Goal: Task Accomplishment & Management: Manage account settings

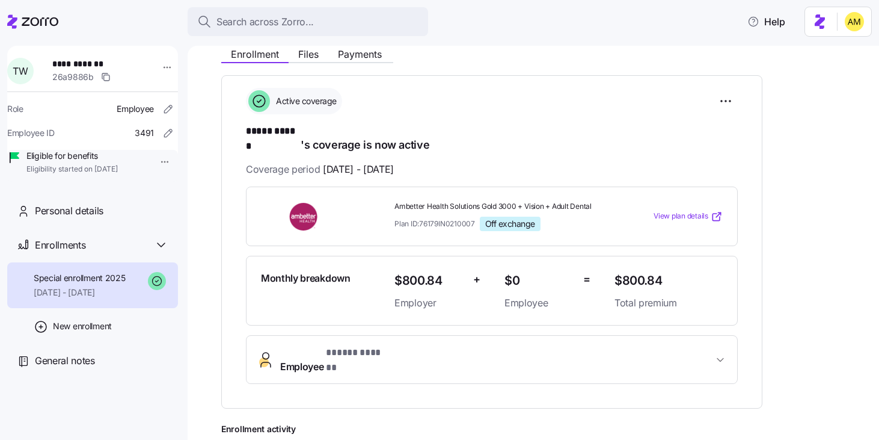
scroll to position [86, 0]
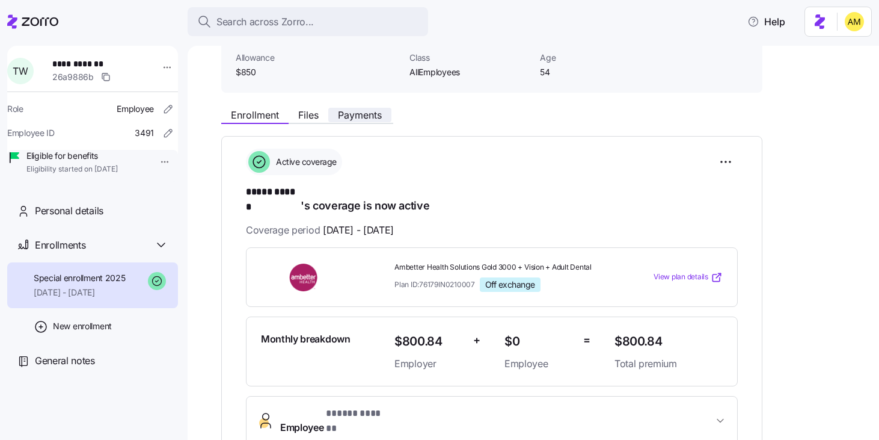
click at [352, 110] on span "Payments" at bounding box center [360, 115] width 44 height 10
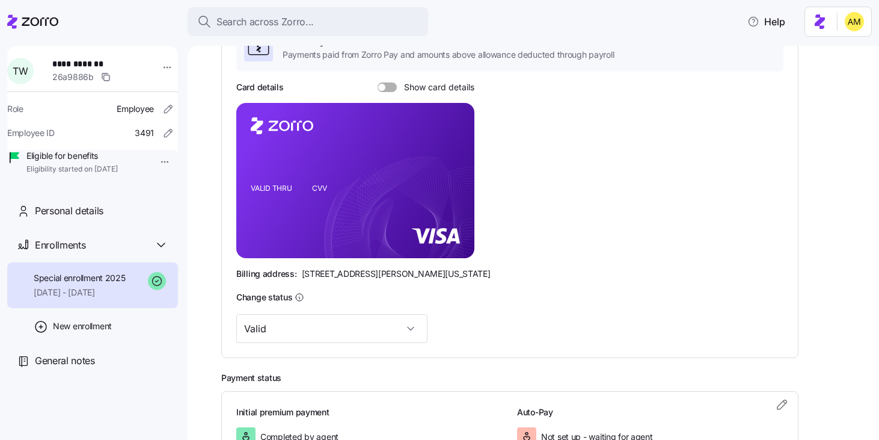
scroll to position [327, 0]
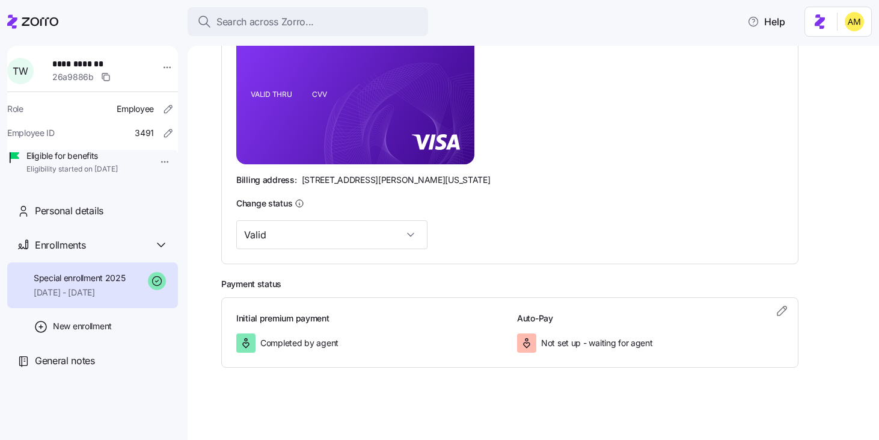
click at [384, 334] on div "Completed by agent" at bounding box center [369, 342] width 266 height 19
click at [782, 310] on icon "button" at bounding box center [782, 310] width 14 height 14
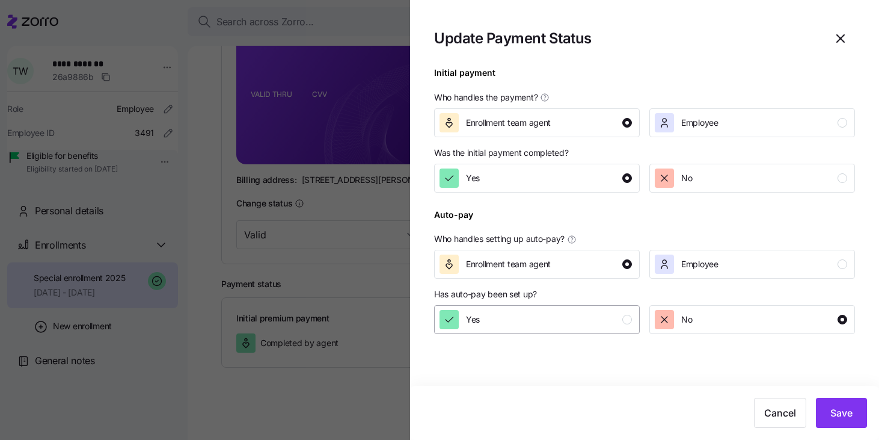
click at [530, 326] on div "Yes" at bounding box center [536, 319] width 192 height 19
click at [833, 405] on button "Save" at bounding box center [841, 412] width 51 height 30
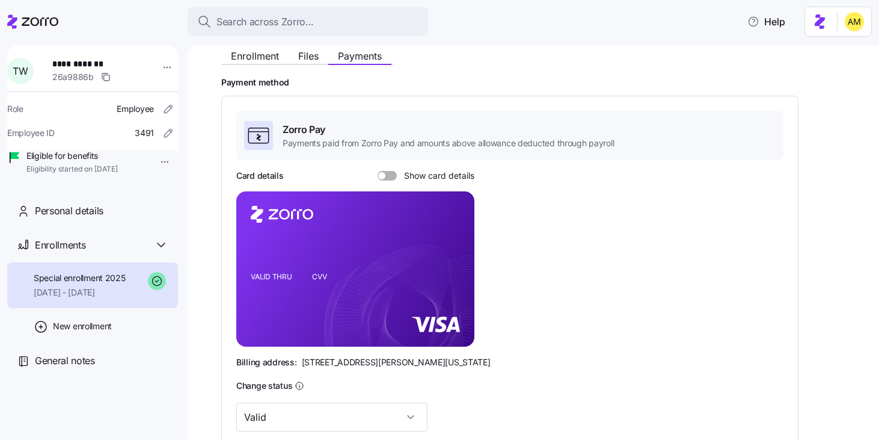
scroll to position [140, 0]
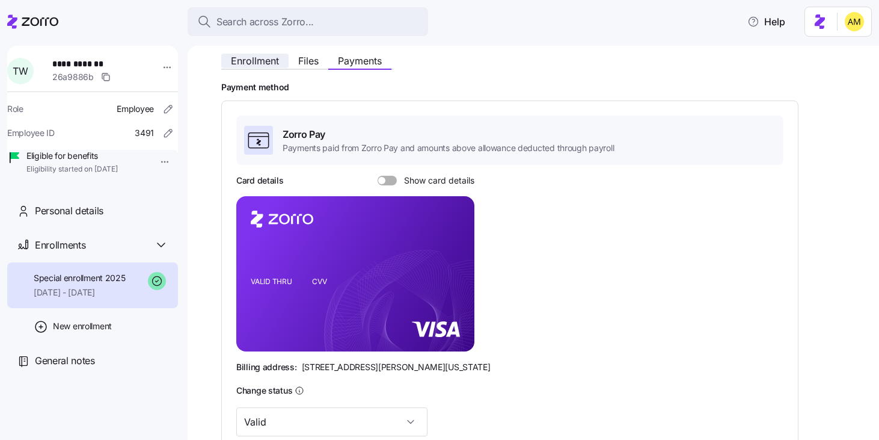
click at [272, 64] on span "Enrollment" at bounding box center [255, 61] width 48 height 10
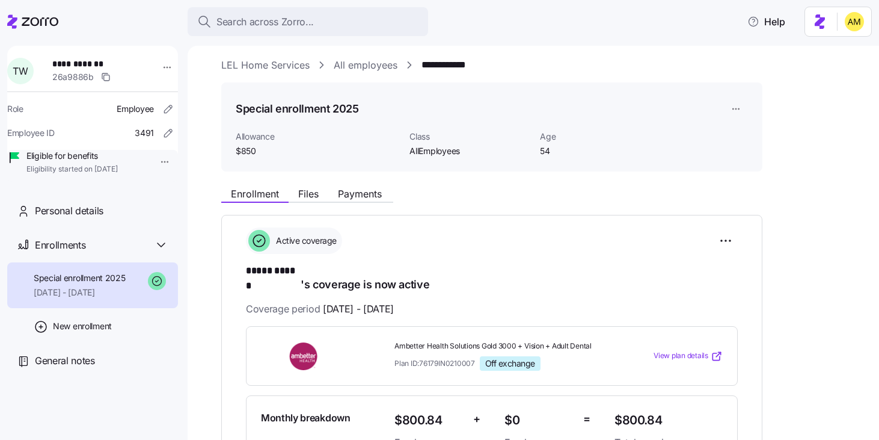
scroll to position [7, 0]
